Goal: Task Accomplishment & Management: Use online tool/utility

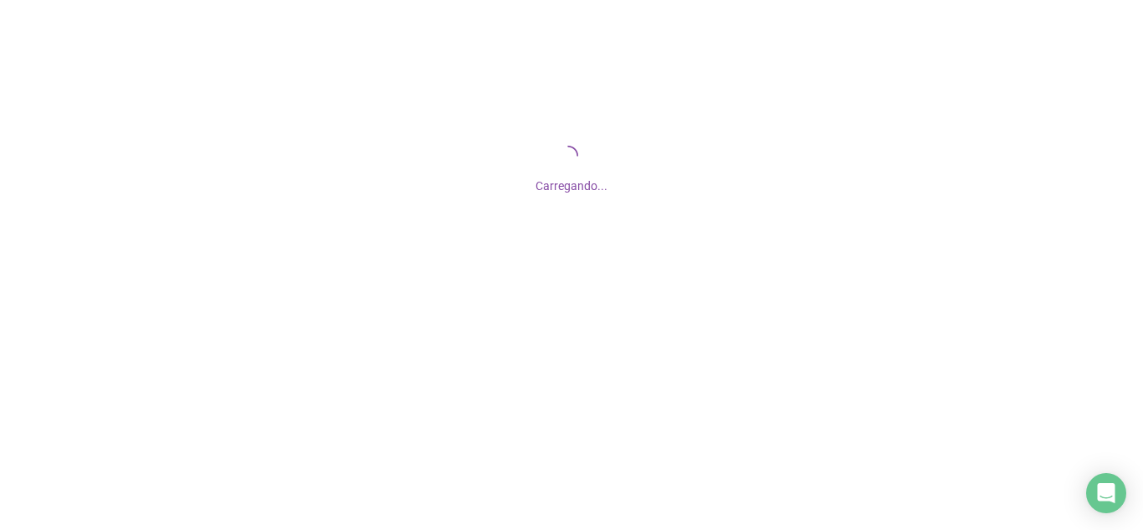
drag, startPoint x: 0, startPoint y: 0, endPoint x: 366, endPoint y: 274, distance: 456.6
click at [366, 274] on div "Carregando..." at bounding box center [571, 167] width 1143 height 335
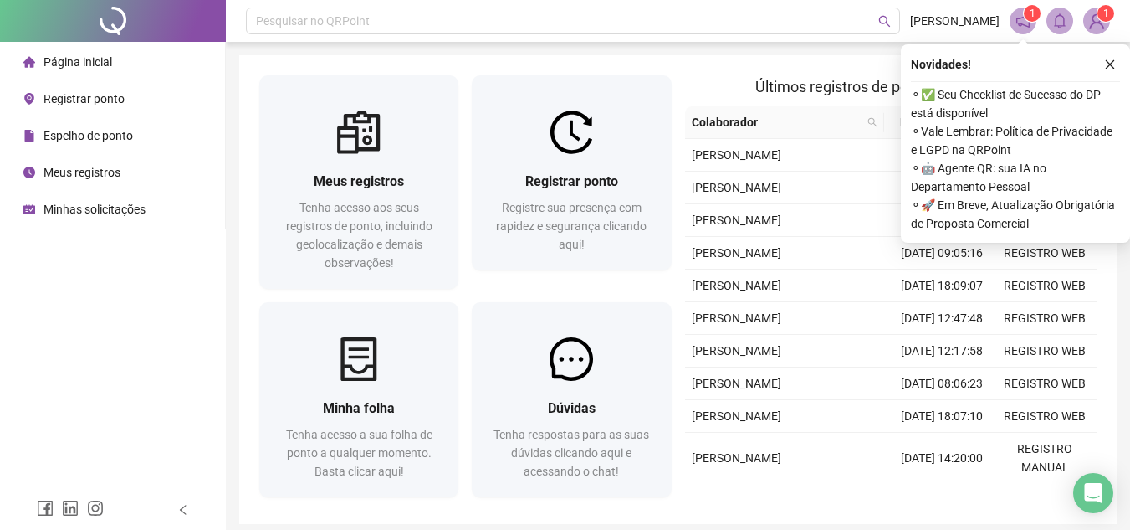
click at [103, 94] on span "Registrar ponto" at bounding box center [84, 98] width 81 height 13
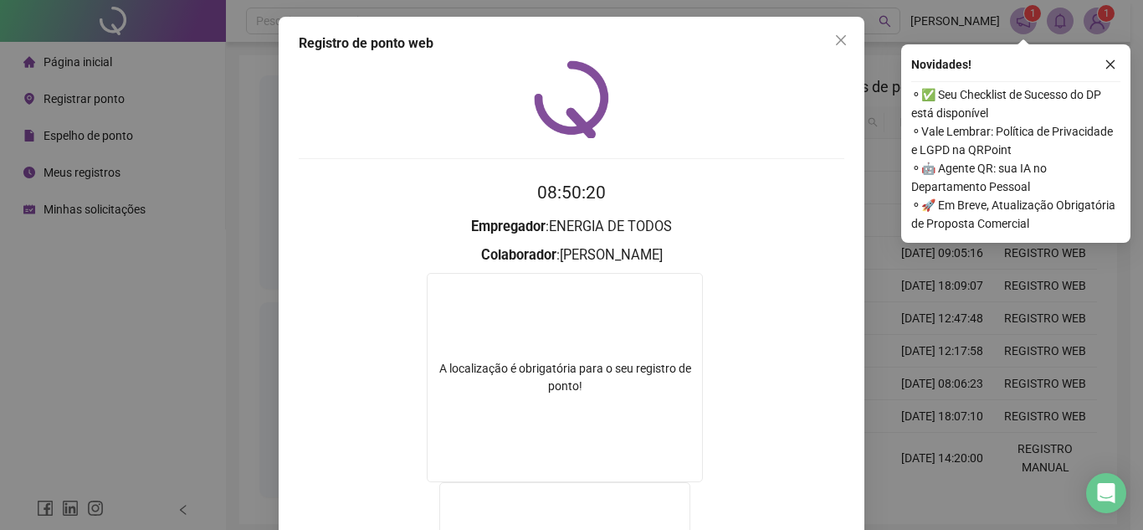
click at [145, 189] on div "Registro de ponto web 08:50:20 Empregador : ENERGIA DE TODOS Colaborador : [PER…" at bounding box center [571, 265] width 1143 height 530
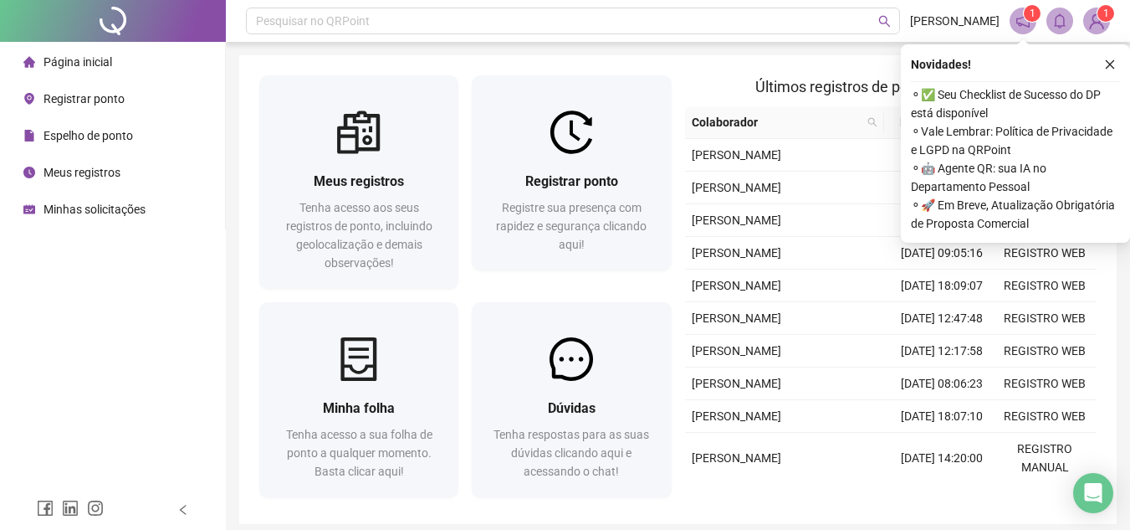
click at [70, 90] on div "Registrar ponto" at bounding box center [73, 98] width 101 height 33
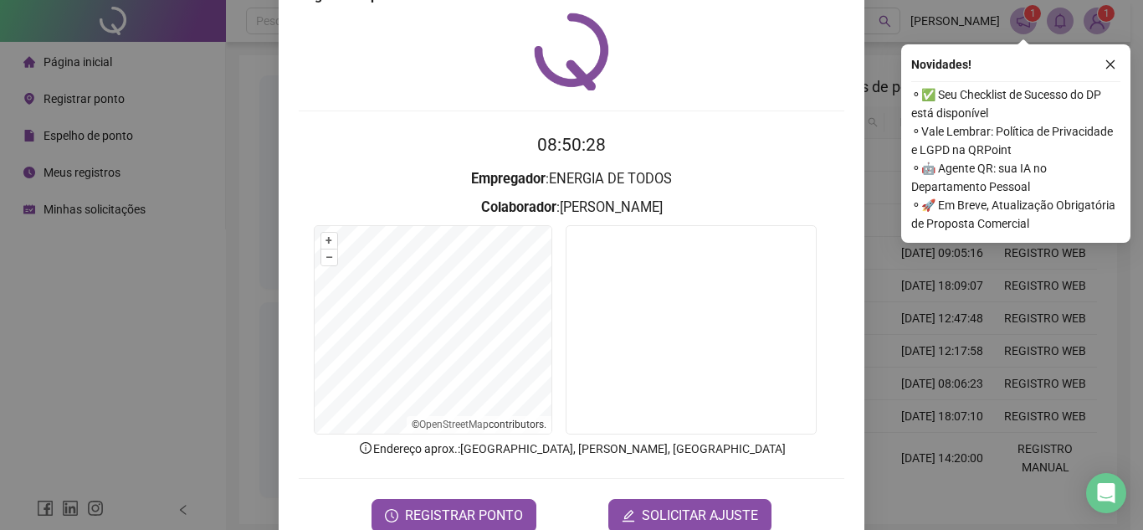
scroll to position [87, 0]
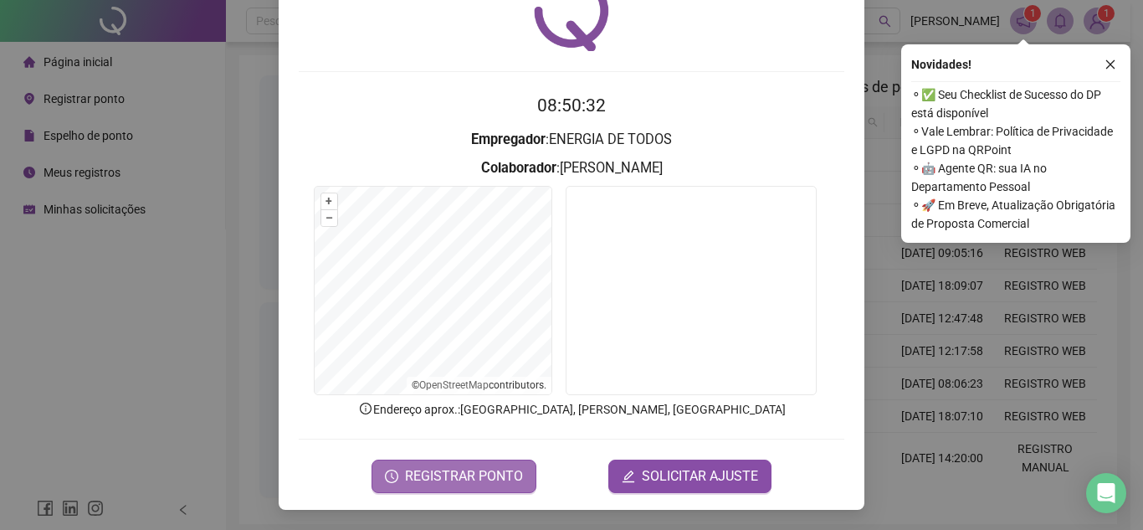
click at [408, 469] on span "REGISTRAR PONTO" at bounding box center [464, 476] width 118 height 20
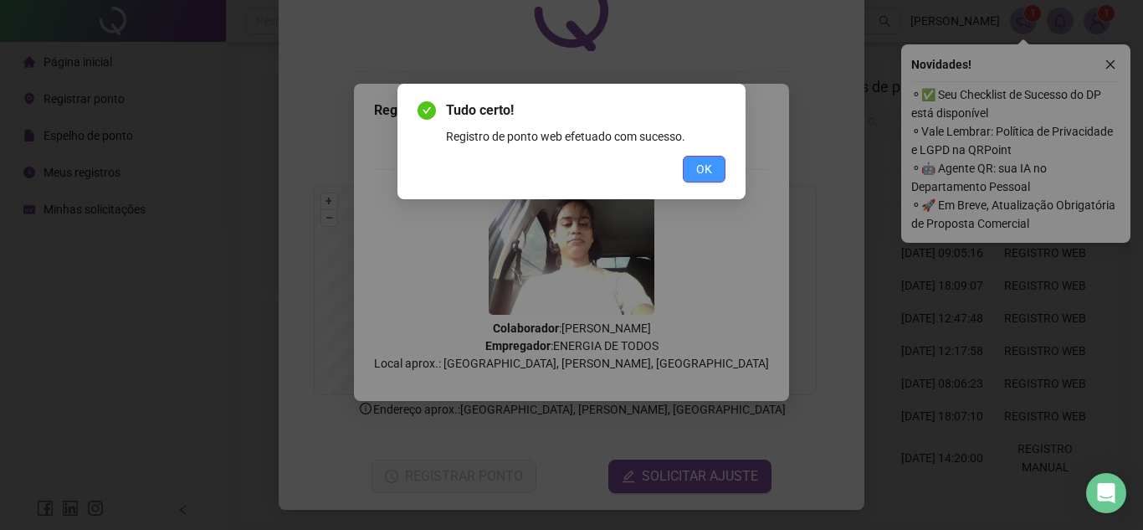
click at [712, 166] on button "OK" at bounding box center [704, 169] width 43 height 27
